Goal: Task Accomplishment & Management: Manage account settings

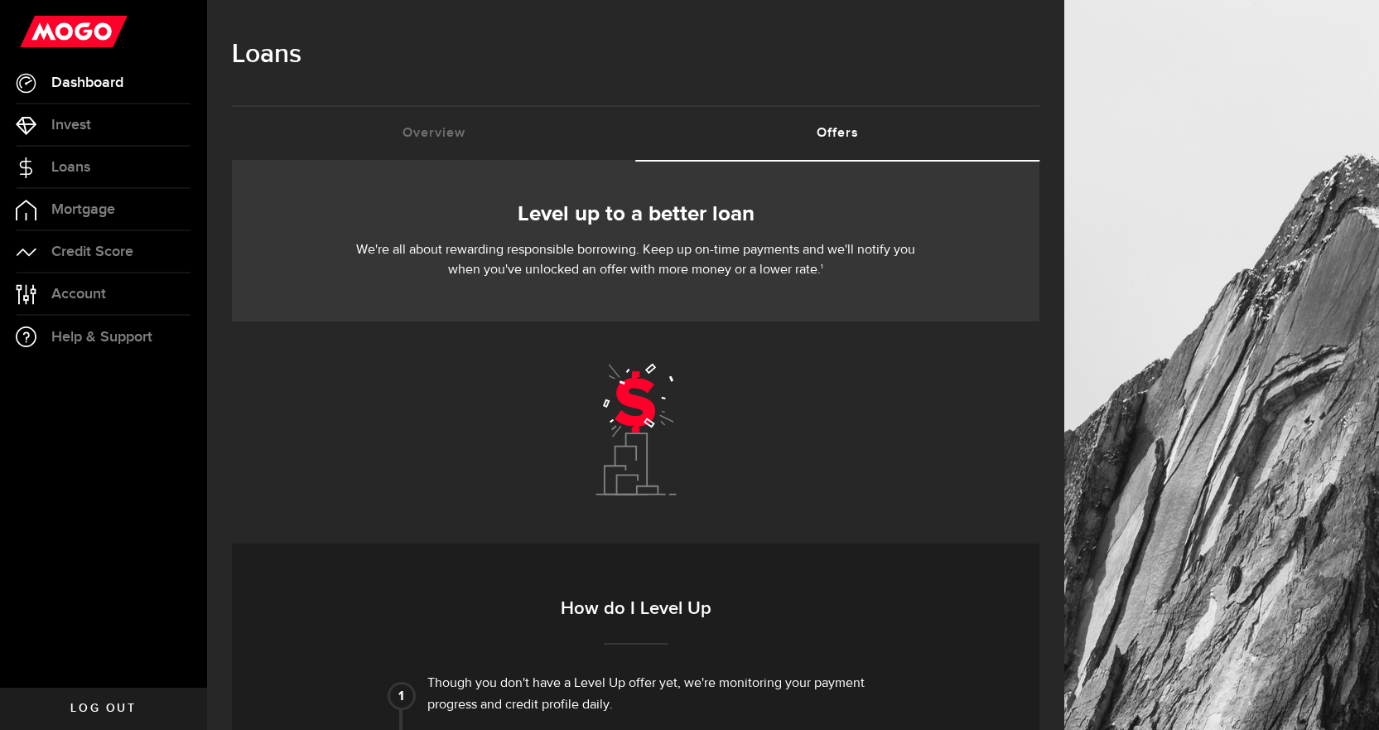
click at [108, 86] on span "Dashboard" at bounding box center [87, 82] width 72 height 15
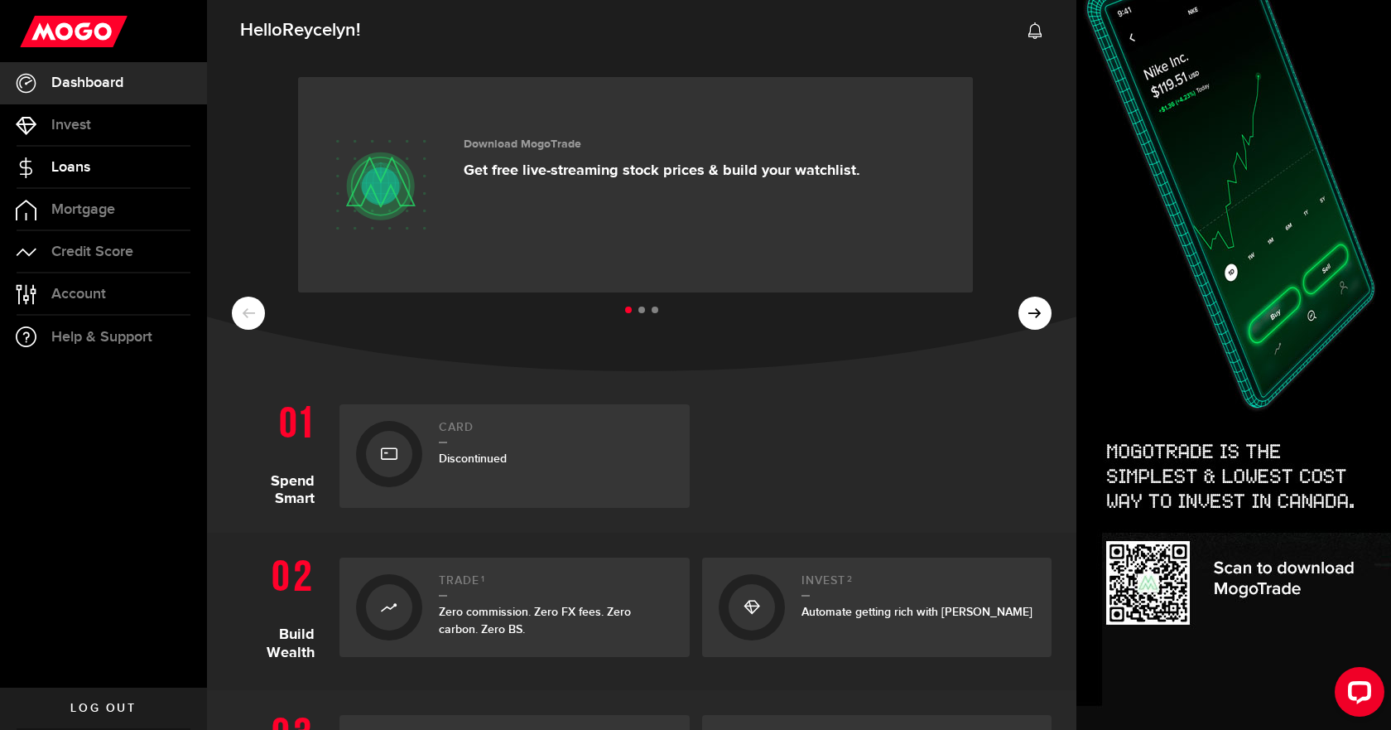
click at [89, 166] on span "Loans" at bounding box center [70, 167] width 39 height 15
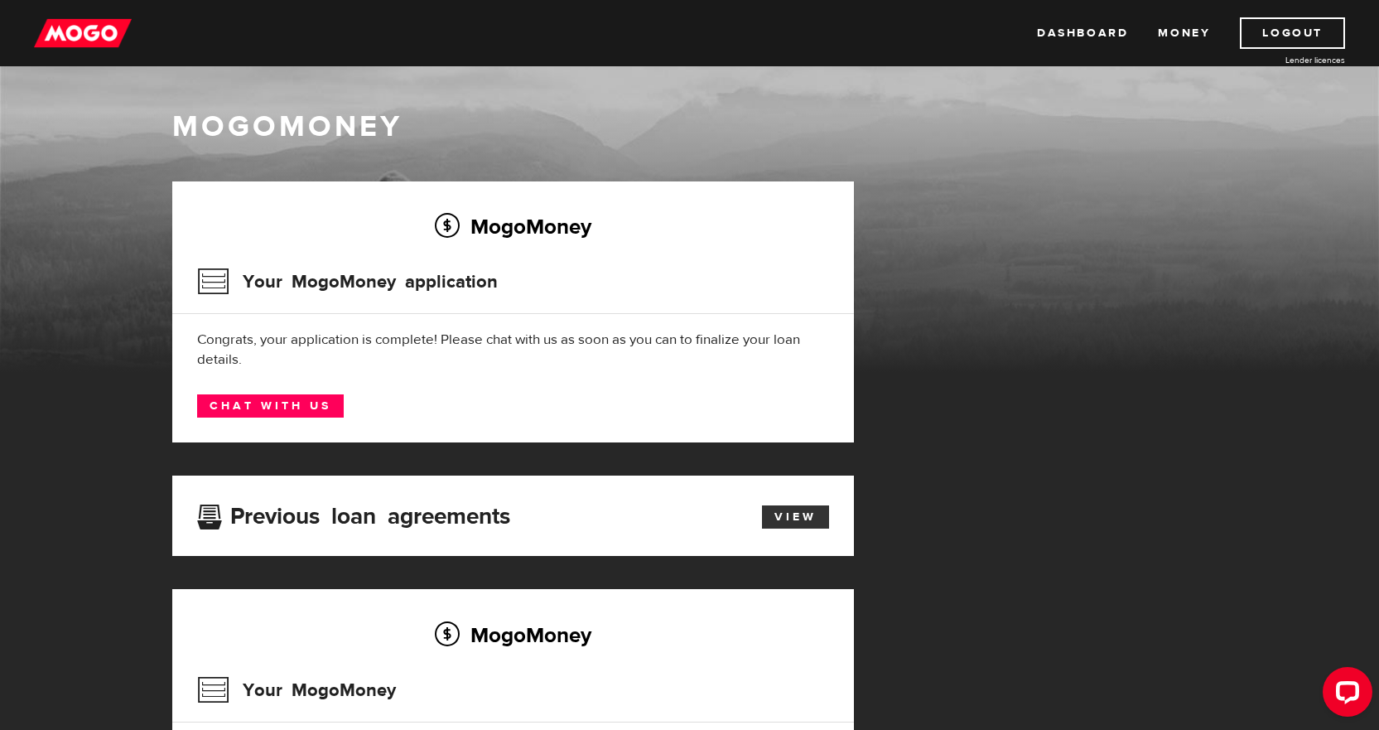
click at [787, 521] on link "View" at bounding box center [795, 516] width 67 height 23
drag, startPoint x: 311, startPoint y: 410, endPoint x: 323, endPoint y: 404, distance: 13.0
click at [312, 410] on link "Chat with us" at bounding box center [270, 405] width 147 height 23
click at [479, 284] on h3 "Your MogoMoney application" at bounding box center [347, 281] width 301 height 43
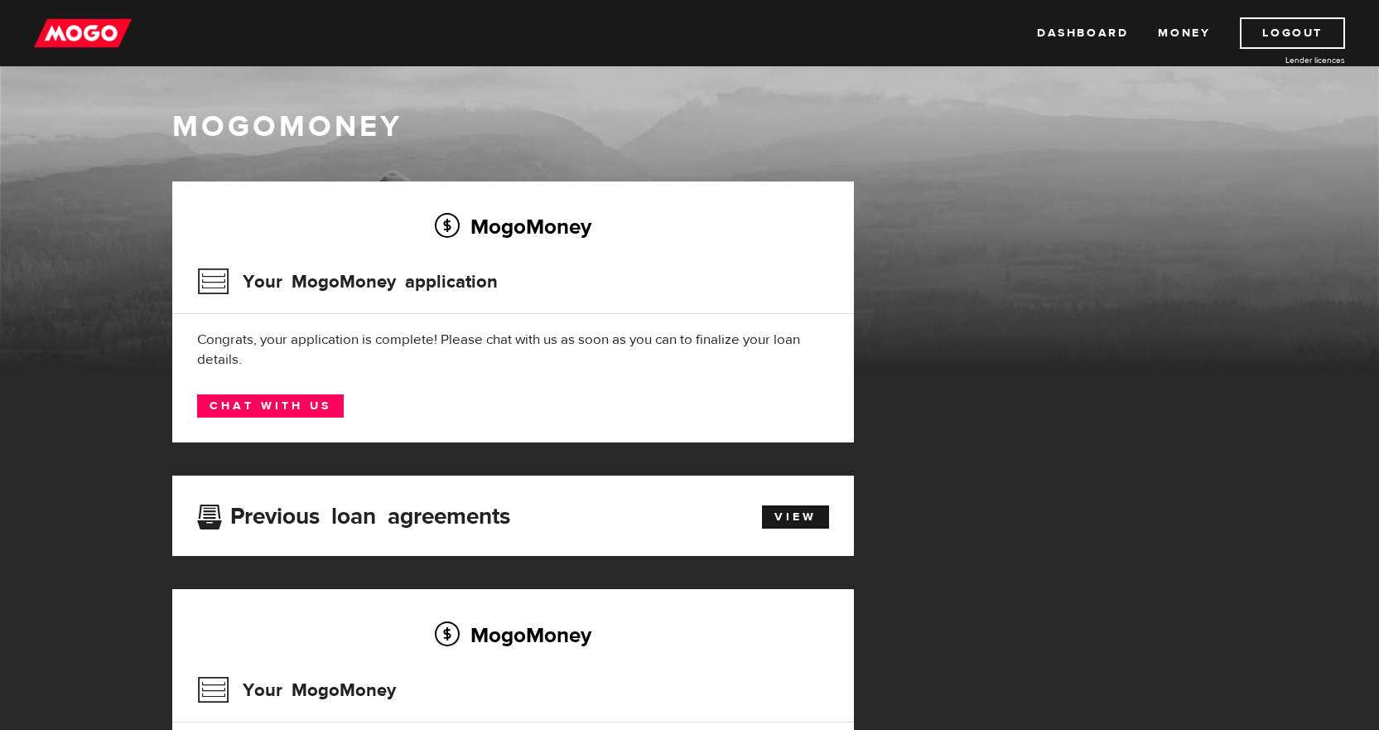
click at [345, 282] on h3 "Your MogoMoney application" at bounding box center [347, 281] width 301 height 43
click at [1276, 32] on link "Logout" at bounding box center [1292, 32] width 105 height 31
